Goal: Complete application form

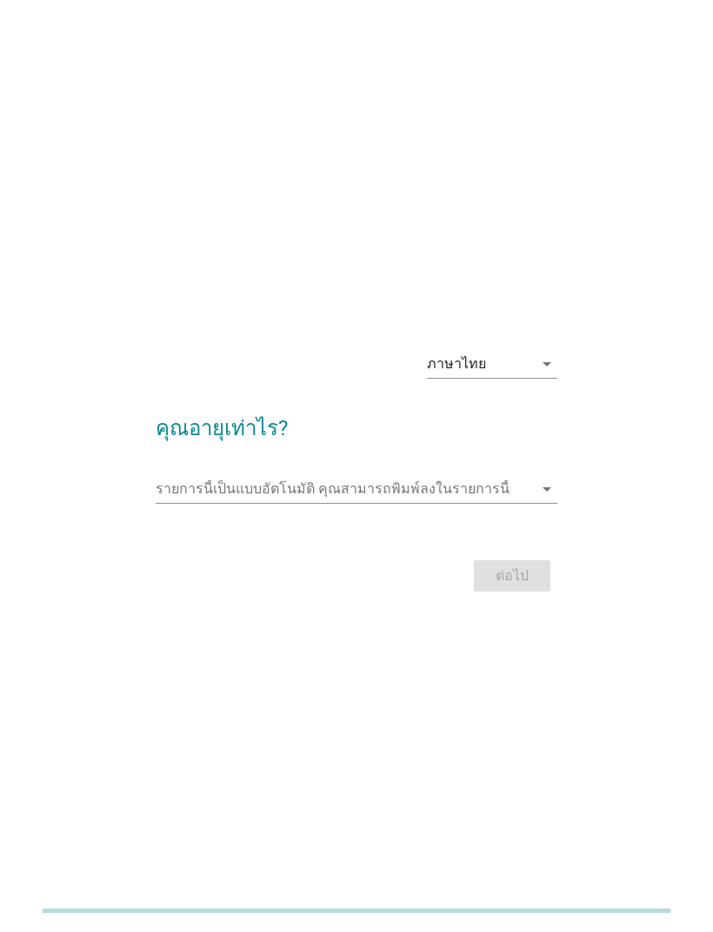
click at [540, 375] on icon "arrow_drop_down" at bounding box center [546, 364] width 21 height 21
click at [650, 394] on div "ภาษาไทย arrow_drop_down คุณอายุเท่าไร? รายการนี้เป็นแบบอัตโนมัติ [PERSON_NAME]พ…" at bounding box center [356, 466] width 643 height 289
click at [468, 503] on input "รายการนี้เป็นแบบอัตโนมัติ คุณสามารถพิมพ์ลงในรายการนี้" at bounding box center [344, 489] width 376 height 28
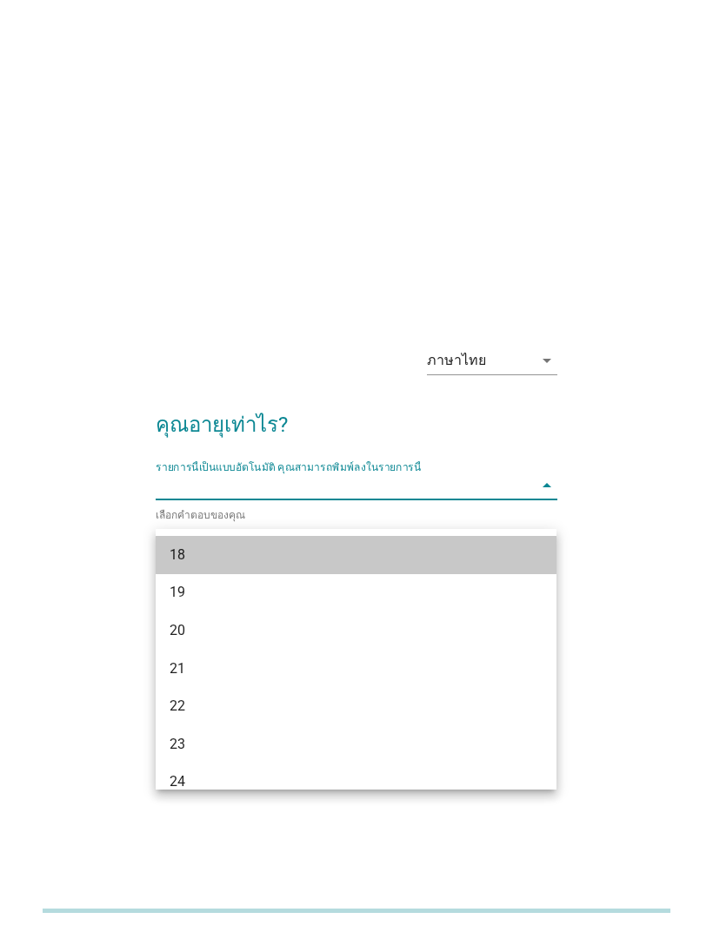
click at [426, 550] on div "18" at bounding box center [340, 555] width 342 height 21
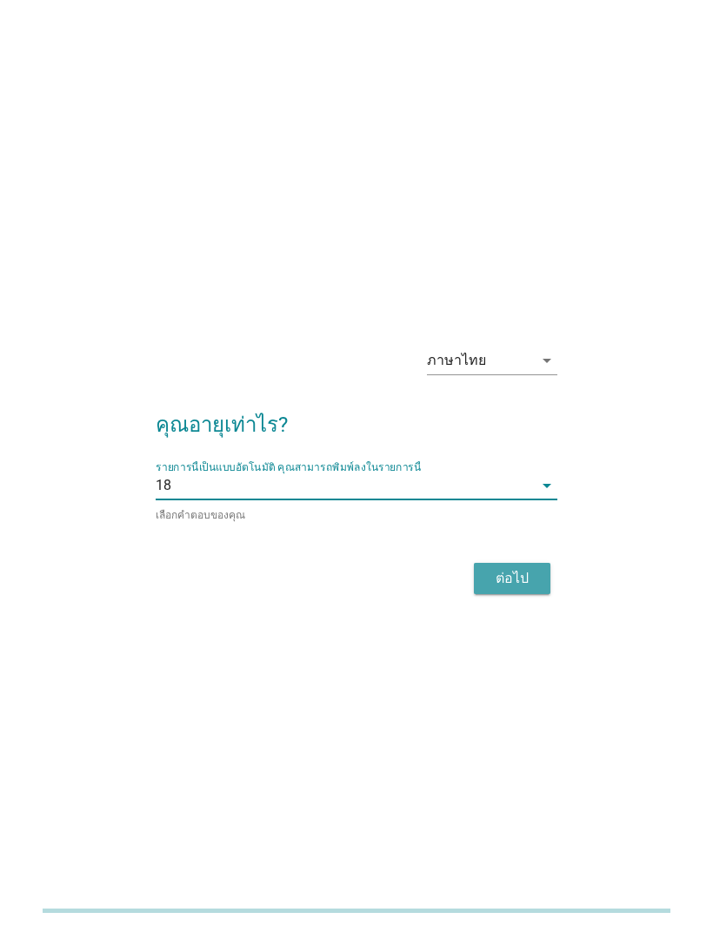
click at [519, 589] on div "ต่อไป" at bounding box center [512, 578] width 49 height 21
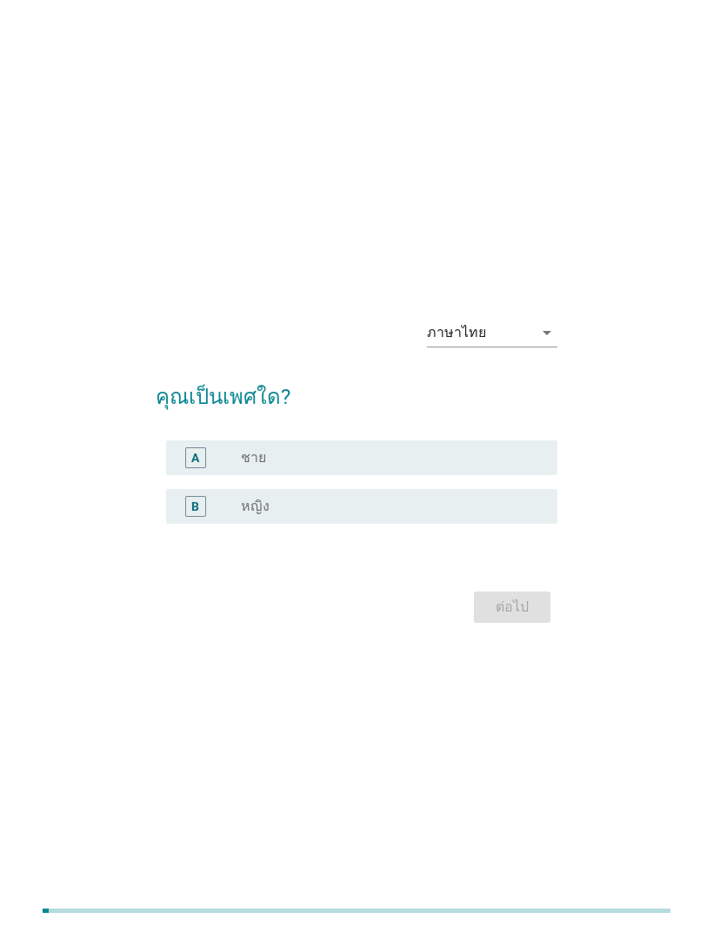
click at [488, 515] on div "radio_button_unchecked หญิง" at bounding box center [385, 506] width 289 height 17
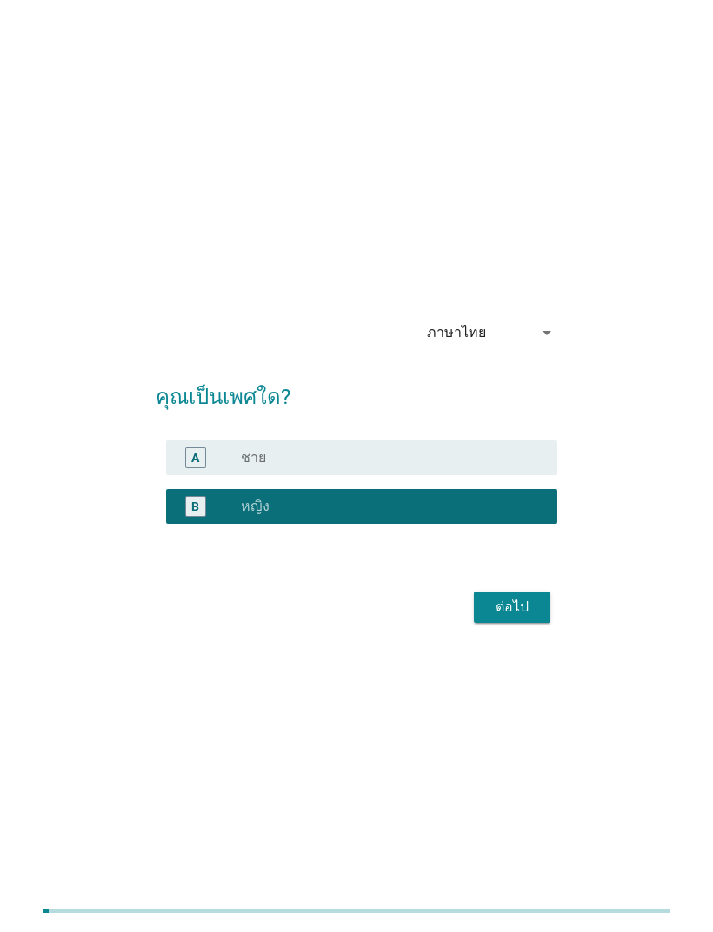
click at [519, 619] on button "ต่อไป" at bounding box center [512, 607] width 76 height 31
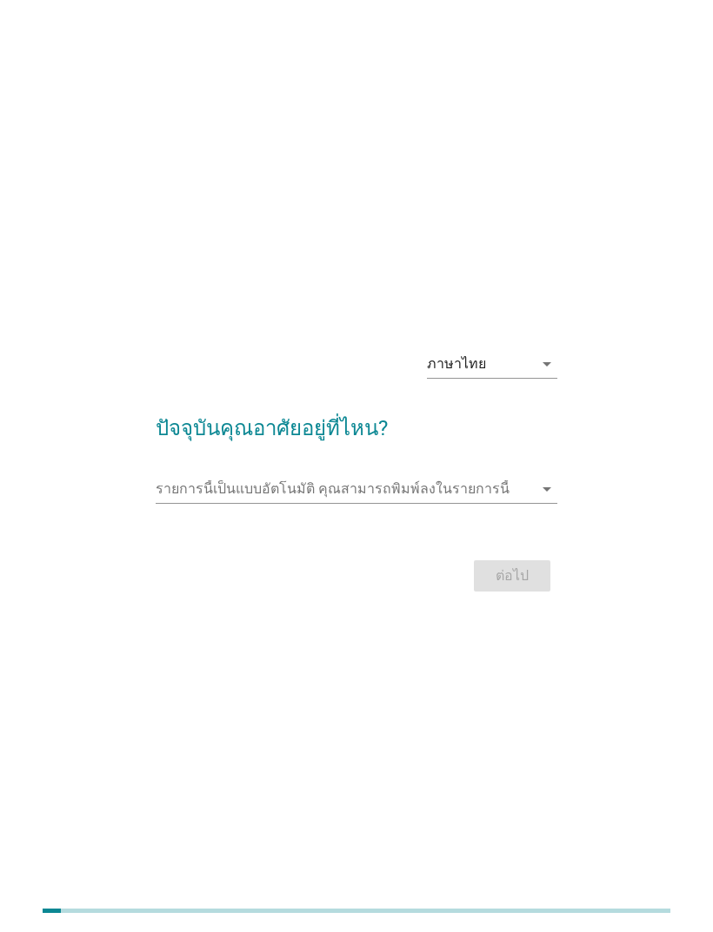
click at [499, 502] on input "รายการนี้เป็นแบบอัตโนมัติ คุณสามารถพิมพ์ลงในรายการนี้" at bounding box center [344, 489] width 376 height 28
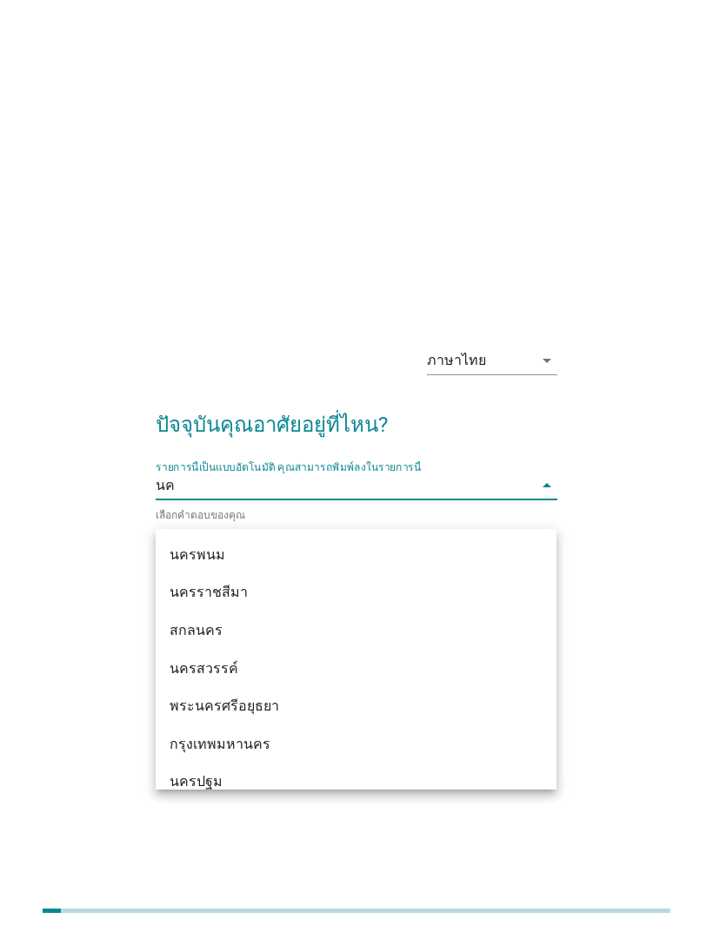
type input "[PERSON_NAME]"
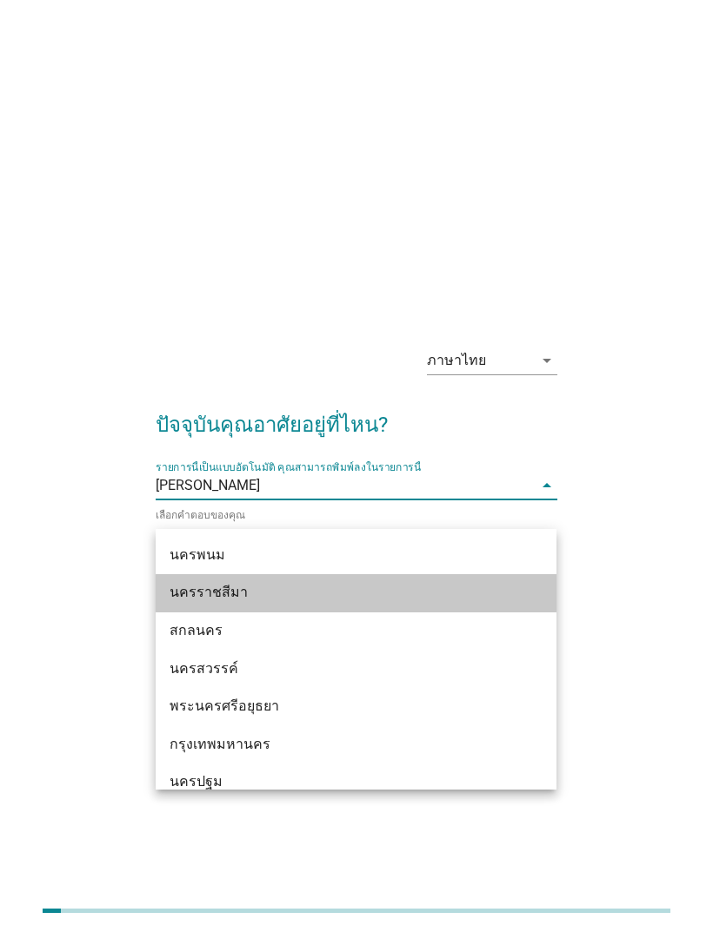
click at [400, 596] on div "นครราชสีมา" at bounding box center [340, 592] width 342 height 21
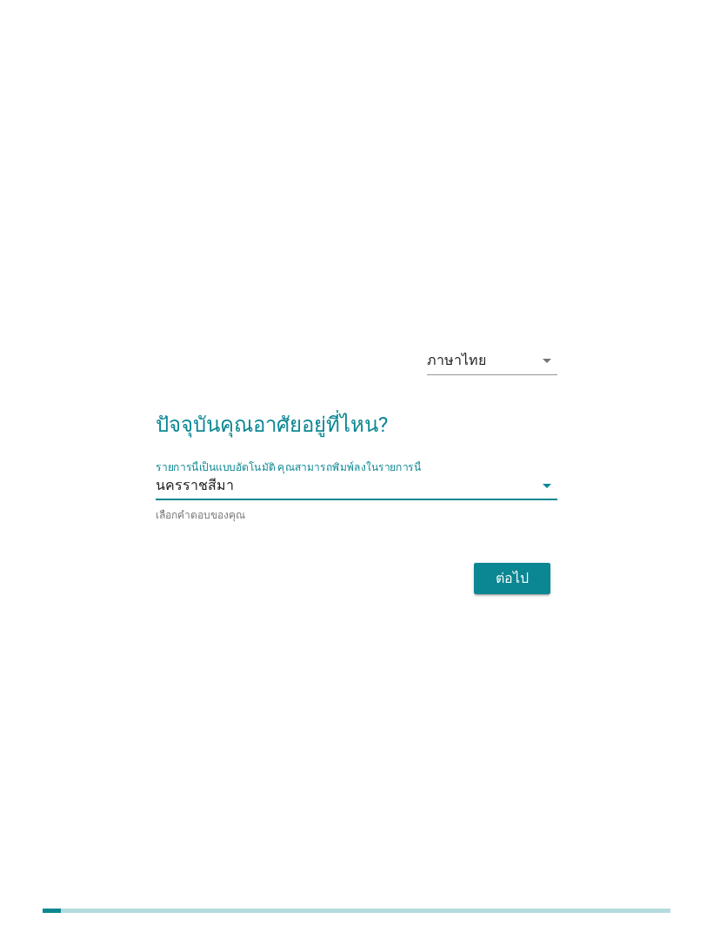
click at [522, 589] on div "ต่อไป" at bounding box center [512, 578] width 49 height 21
